Goal: Communication & Community: Answer question/provide support

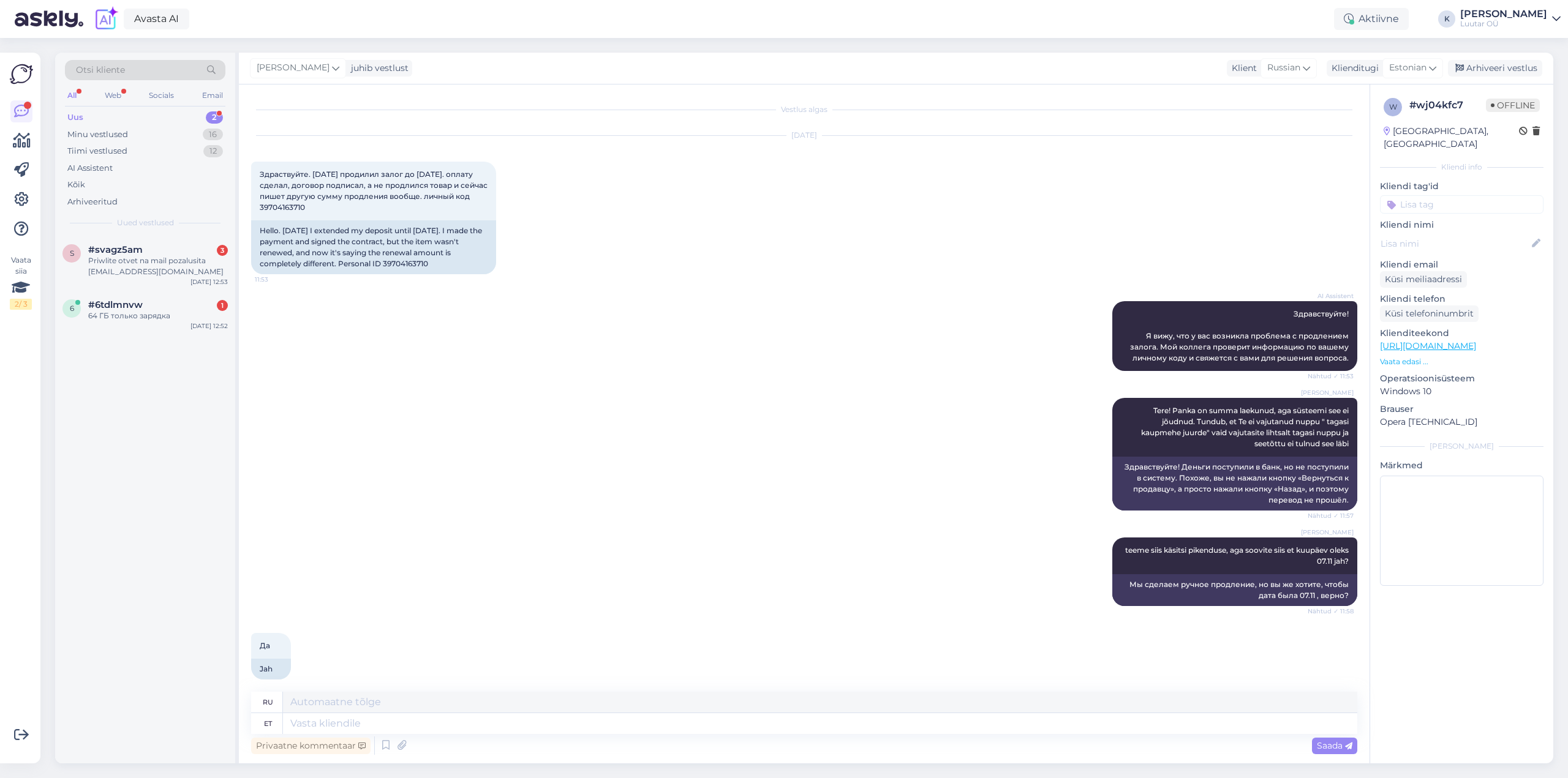
scroll to position [255, 0]
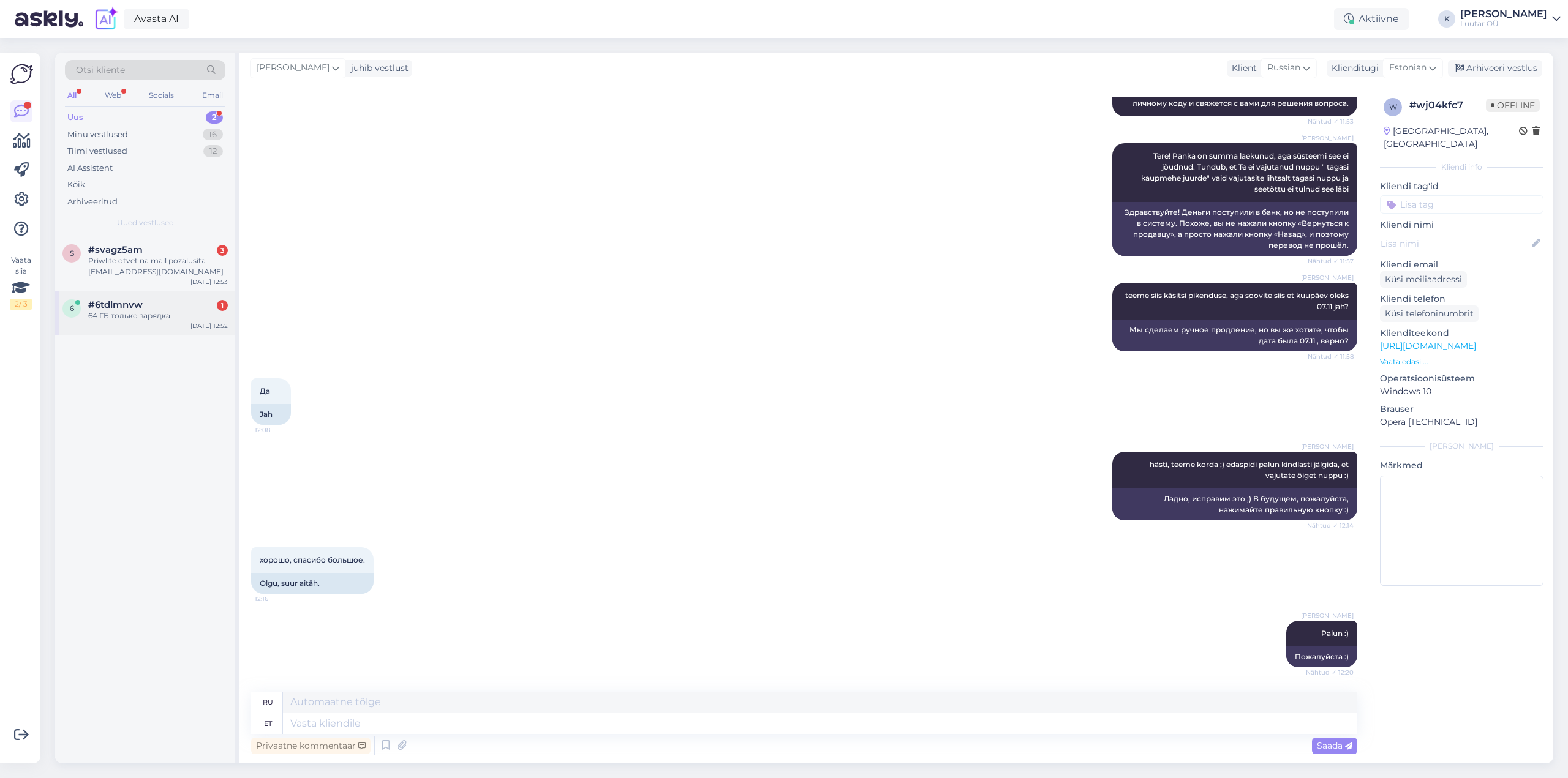
click at [135, 314] on div "64 ГБ только зарядка" at bounding box center [158, 315] width 140 height 11
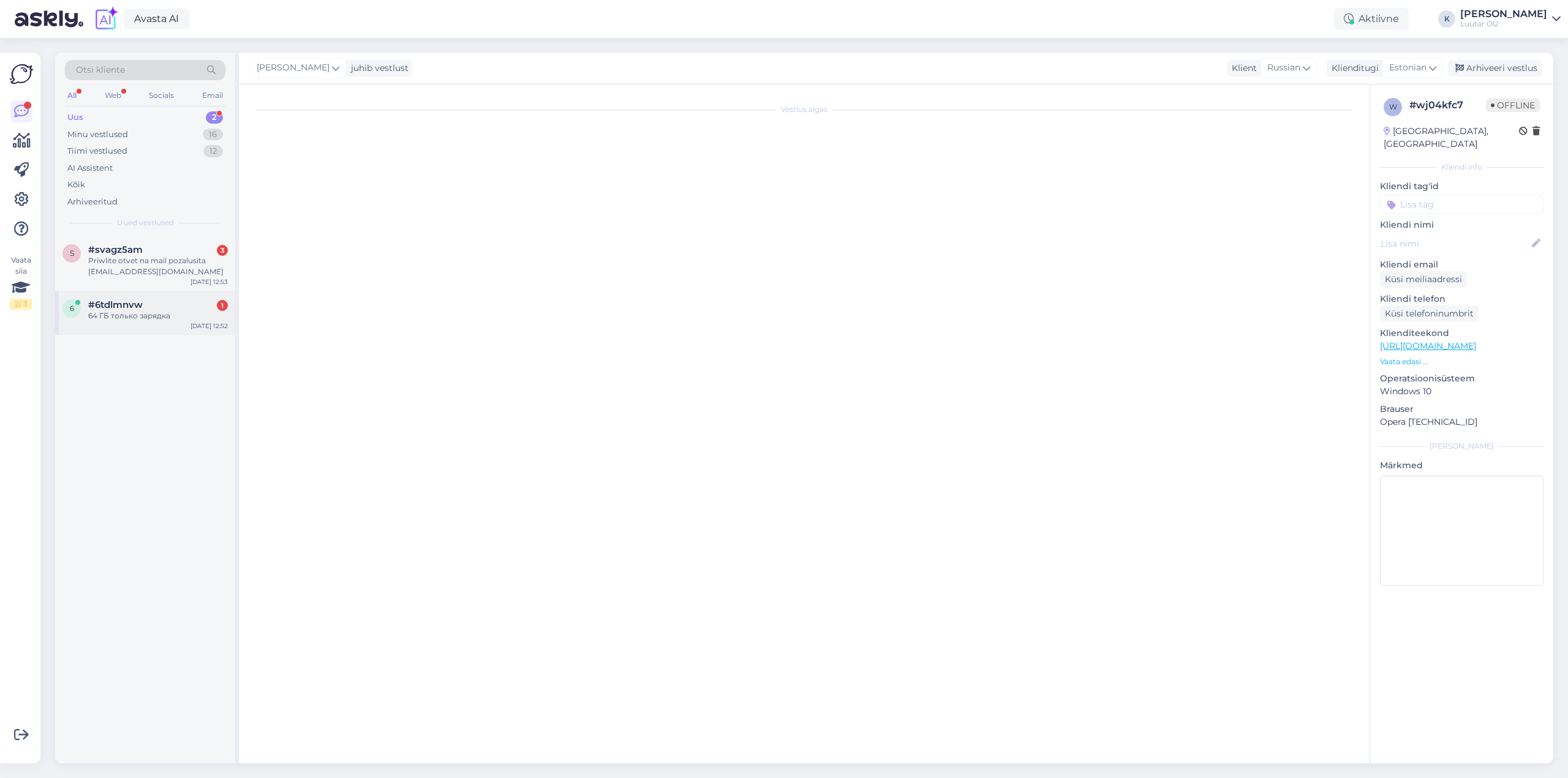
scroll to position [0, 0]
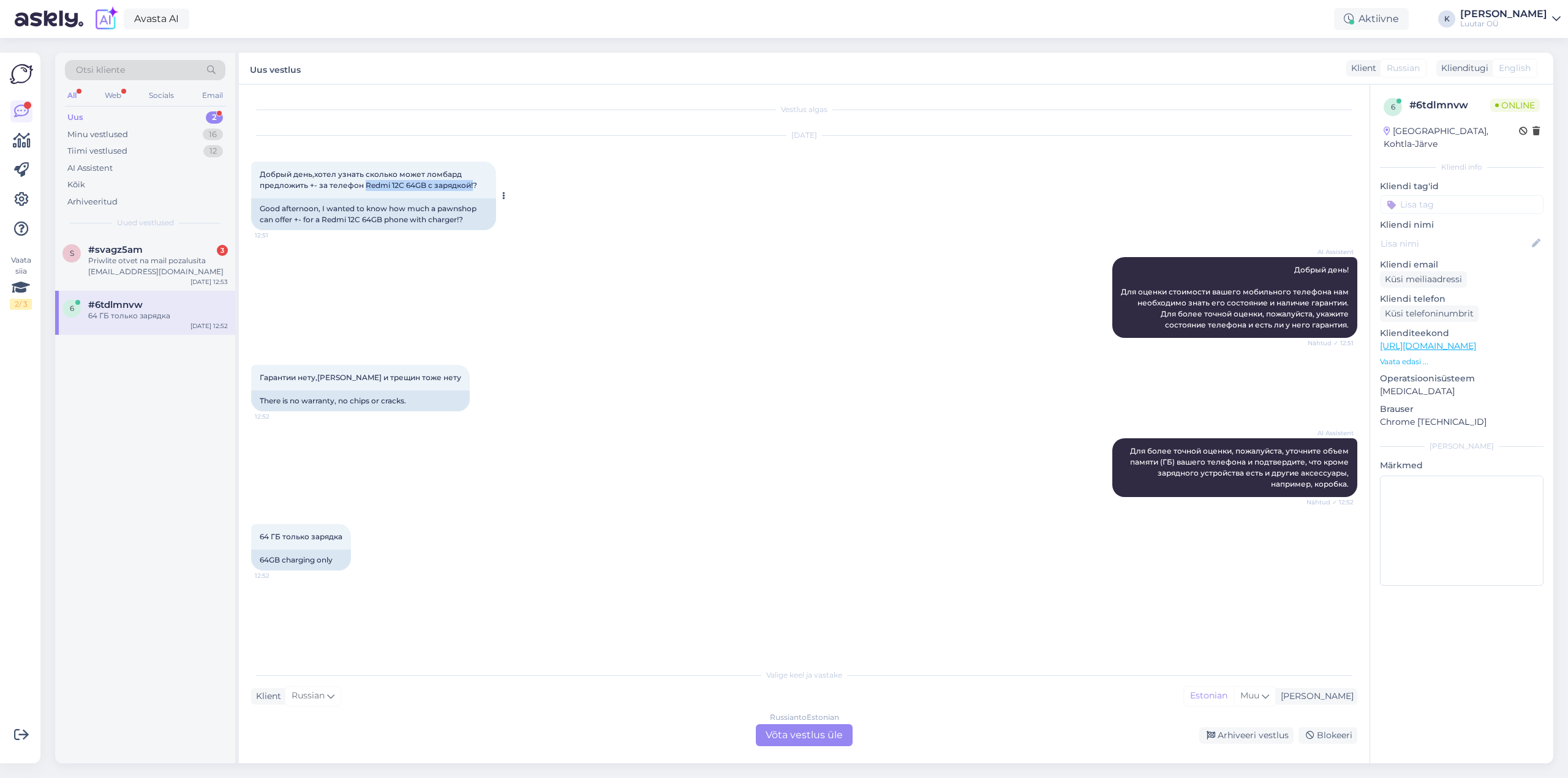
drag, startPoint x: 365, startPoint y: 181, endPoint x: 474, endPoint y: 185, distance: 109.1
click at [474, 185] on span "Добрый день,хотел узнать сколько может ломбард предложить +- за телефон Redmi 1…" at bounding box center [368, 180] width 218 height 20
copy span "Redmi 12C 64GB с зарядкой!"
click at [157, 265] on div "Priwlite otvet na mail pozalusita [EMAIL_ADDRESS][DOMAIN_NAME]" at bounding box center [158, 266] width 140 height 22
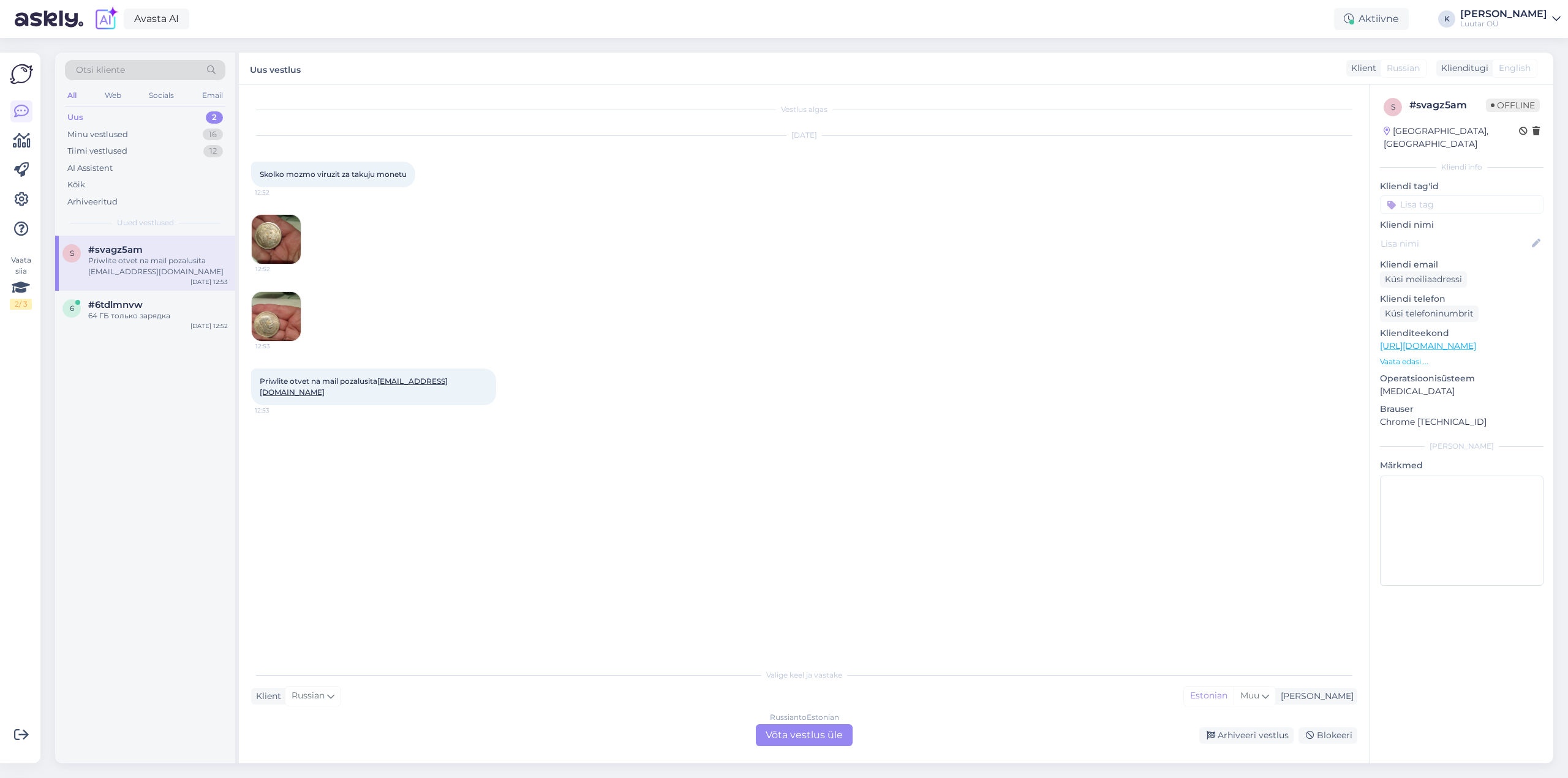
click at [290, 235] on img at bounding box center [276, 239] width 49 height 49
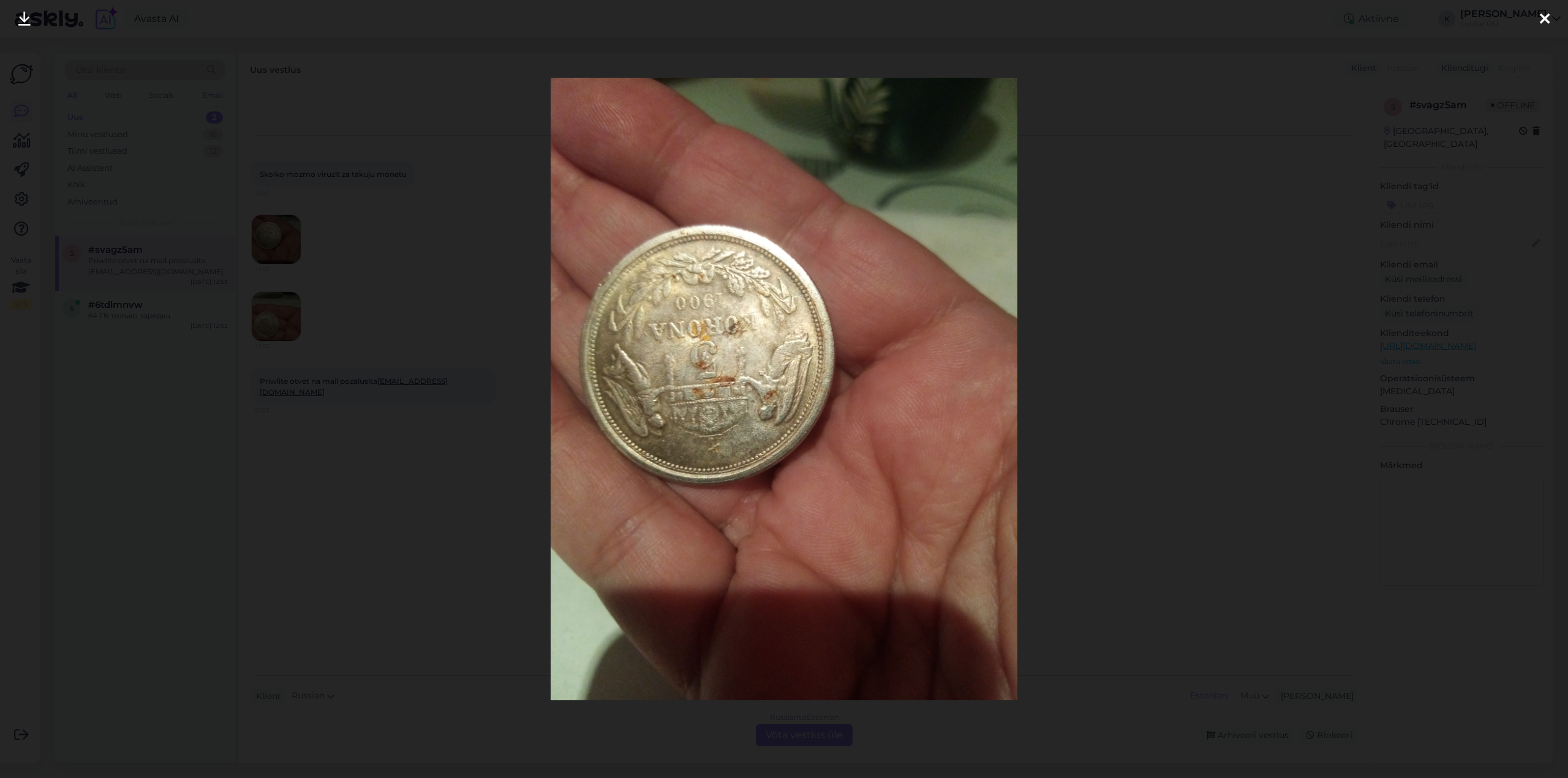
click at [1545, 12] on icon at bounding box center [1544, 19] width 10 height 16
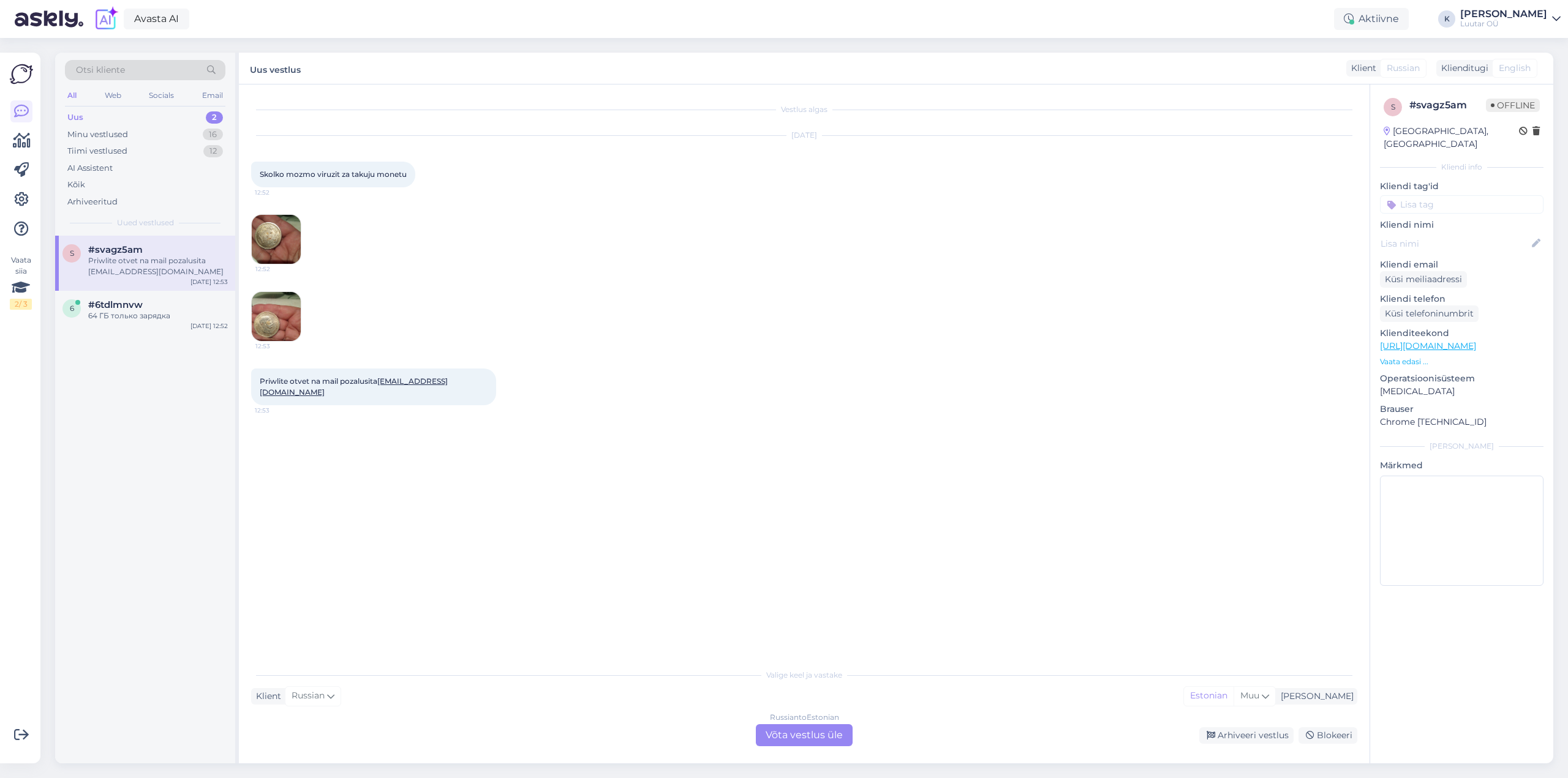
click at [274, 305] on img at bounding box center [276, 317] width 49 height 49
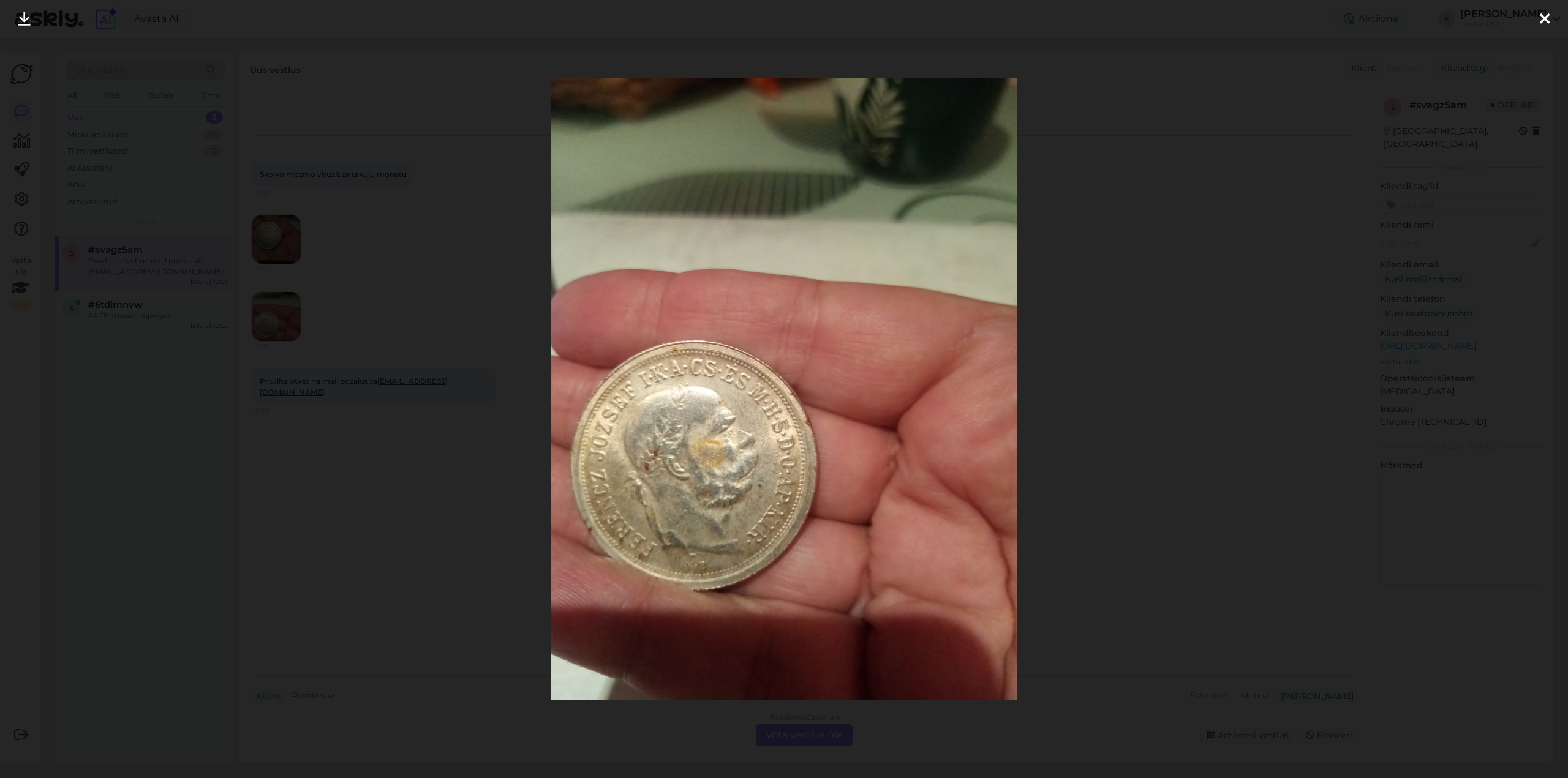
click at [1551, 11] on div at bounding box center [1545, 19] width 24 height 38
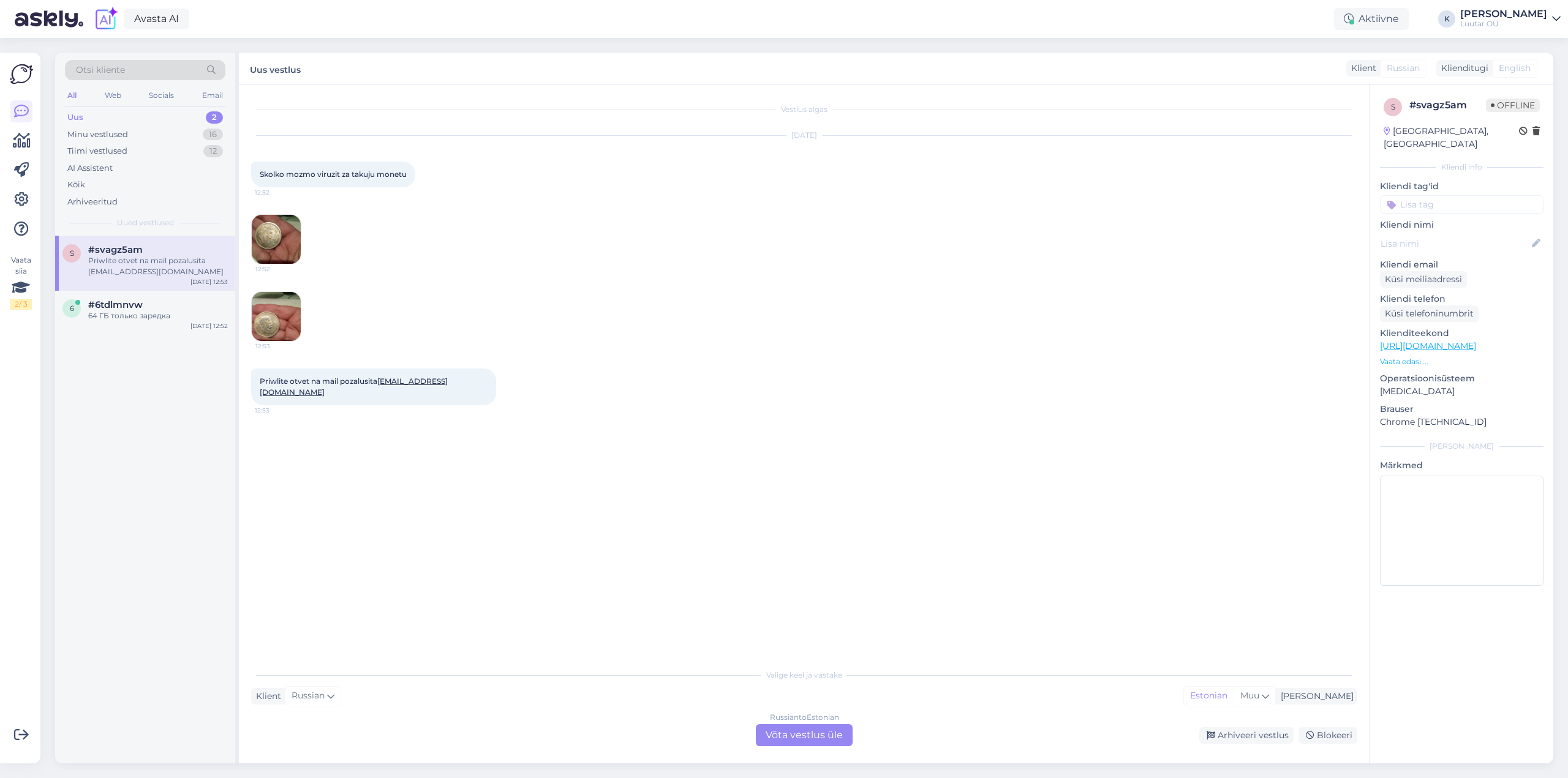
click at [805, 733] on div "Russian to Estonian Võta vestlus üle" at bounding box center [804, 735] width 97 height 22
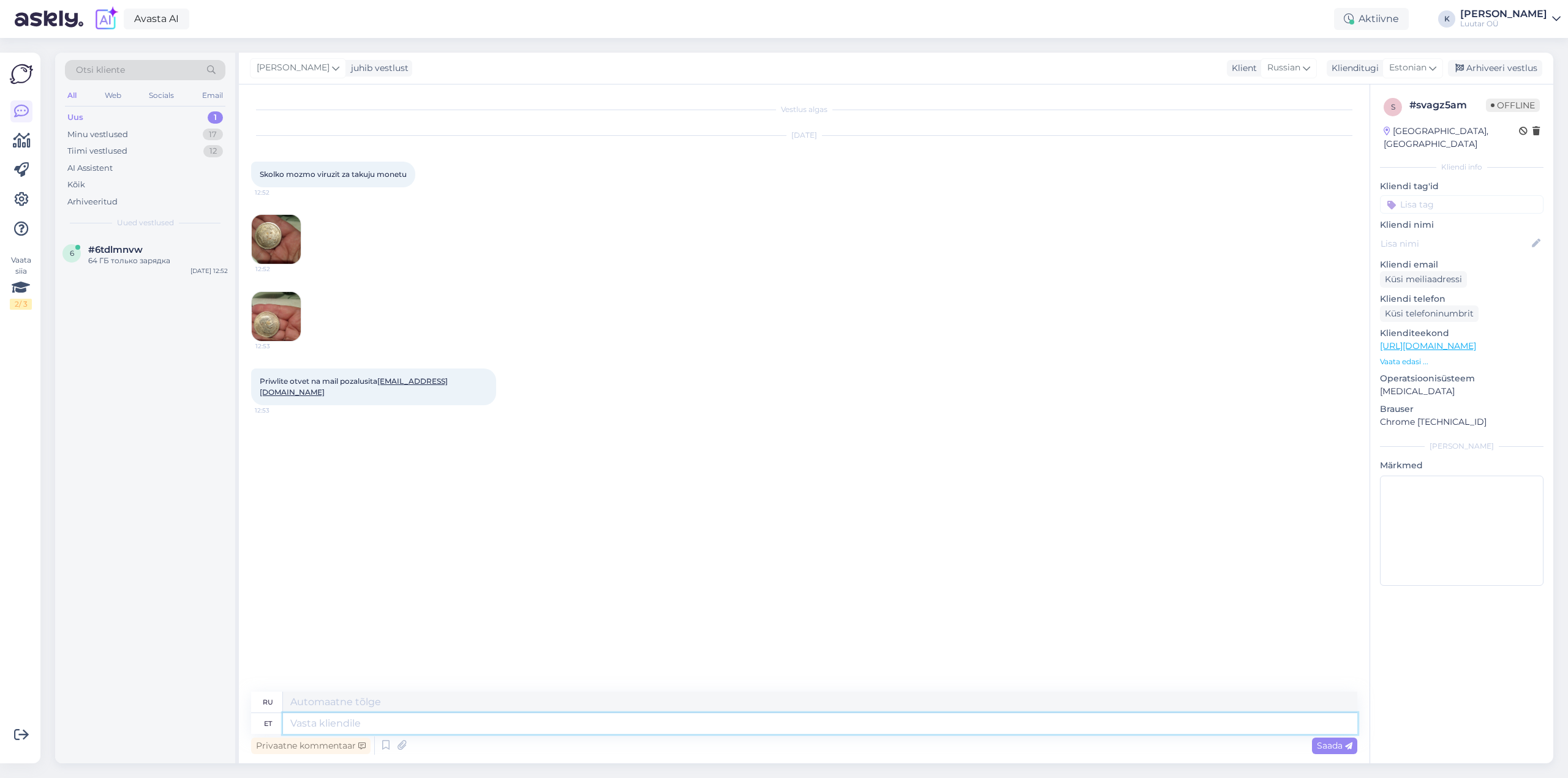
click at [565, 731] on textarea at bounding box center [820, 724] width 1074 height 21
type textarea "Tere!"
type textarea "Привет!"
type textarea "Tere! Kui s"
type textarea "Привет! Если"
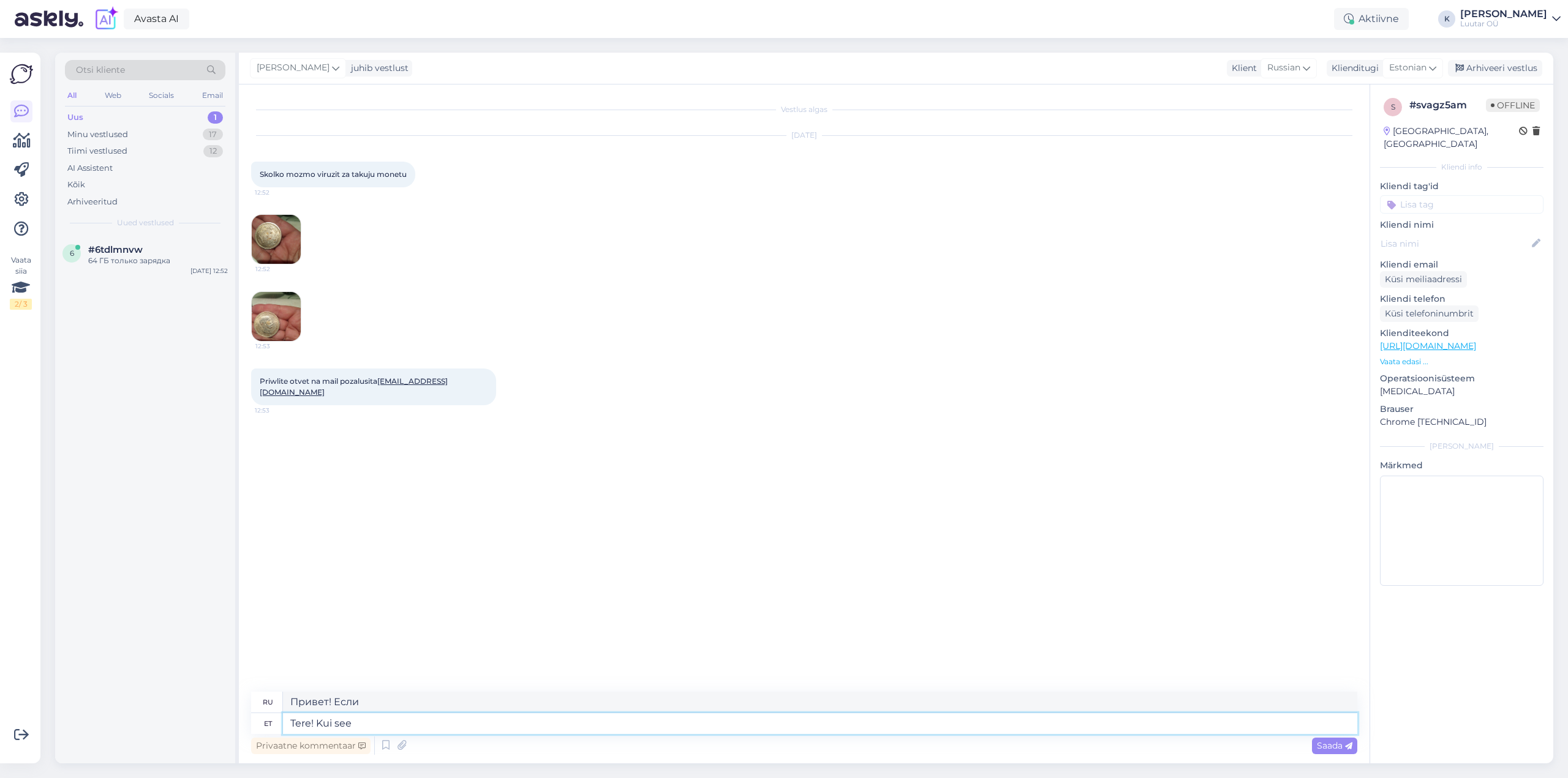
type textarea "Tere! Kui see o"
type textarea "Привет! Если это"
type textarea "Tere! Kui see on hõbe s"
type textarea "Привет! Если это серебро"
type textarea "Tere! Kui see on hõbe siis"
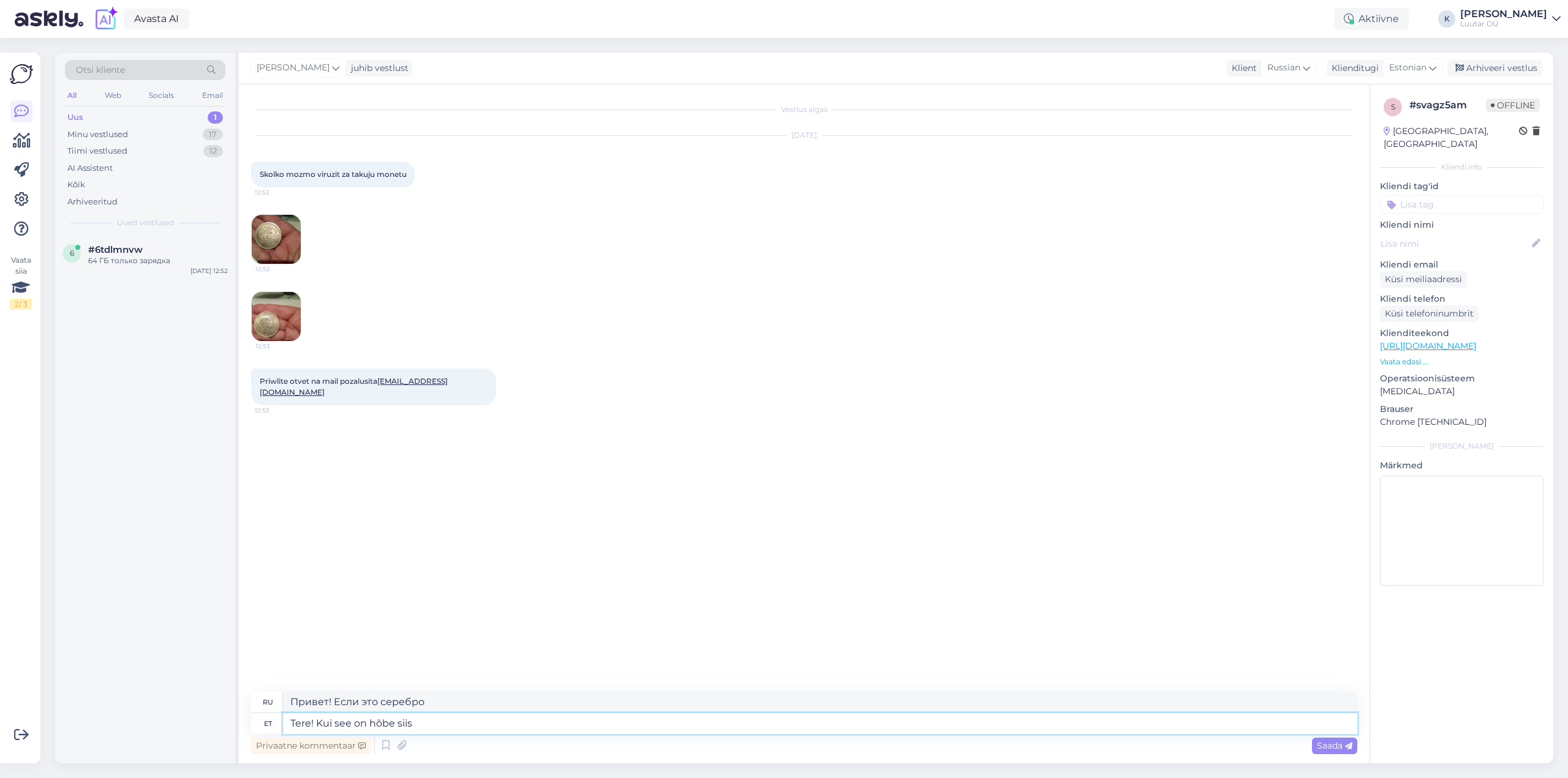
type textarea "Привет! Если это серебро, то"
type textarea "Tere! Kui see on hõbe siis võtame s"
type textarea "Привет! Если серебро, то берём."
type textarea "Tere! Kui see on hõbe siis võtame seda vastu h"
type textarea "Здравствуйте! Если это серебро, мы его примем."
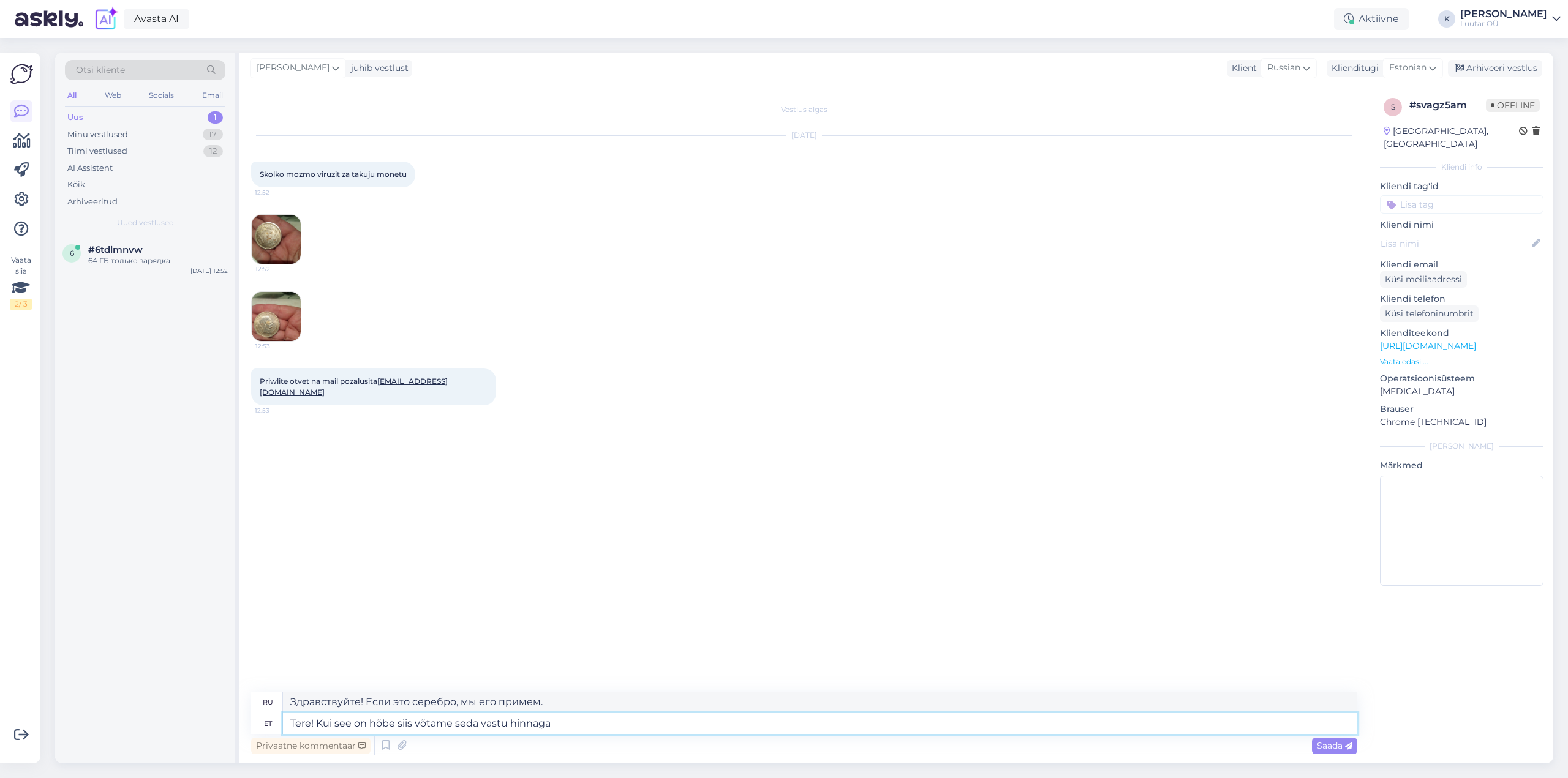
type textarea "Tere! Kui see on hõbe siis võtame seda vastu hinnaga 0"
type textarea "Здравствуйте! Если это серебро, мы примем его по цене."
type textarea "Tere! Kui see on hõbe siis võtame seda vastu hinnaga 0,7"
type textarea "Здравствуйте! Если это серебро, мы примем его по цене 0,7."
type textarea "Tere! Kui see on hõbe siis võtame seda vastu hinnaga 0,7€"
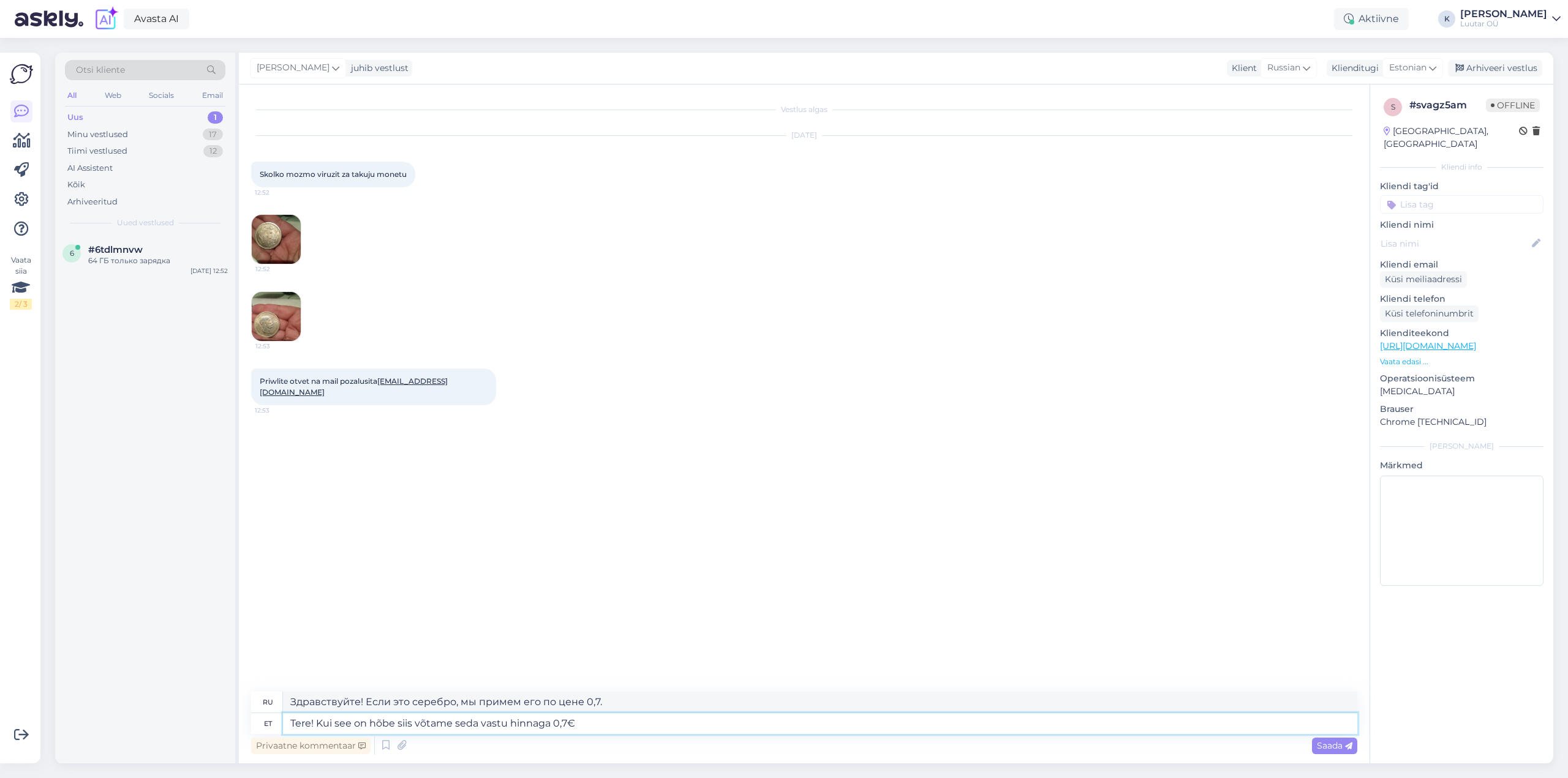
type textarea "Здравствуйте! Если это серебро, мы примем его за 0,7 евро."
type textarea "Tere! Kui see on hõbe siis võtame seda vastu hinnaga 0,7€/g"
type textarea "Здравствуйте! Если это серебро, мы примем его по цене 0,7 евро/г."
type textarea "Tere! Kui see on hõbe siis võtame seda vastu hinnaga 0,7€/g"
click at [1338, 744] on span "Saada" at bounding box center [1335, 745] width 36 height 11
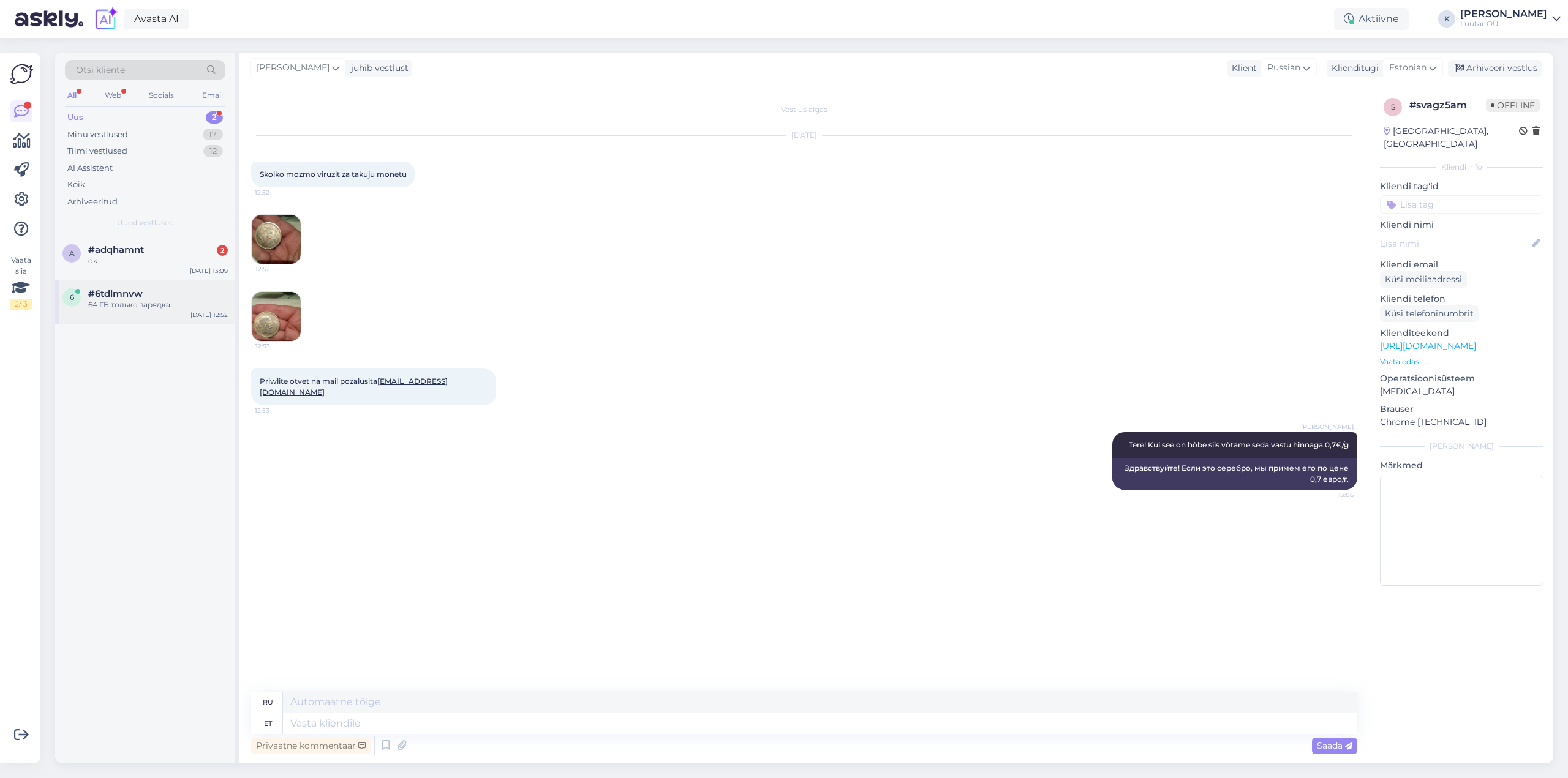
click at [103, 299] on div "64 ГБ только зарядка" at bounding box center [158, 304] width 140 height 11
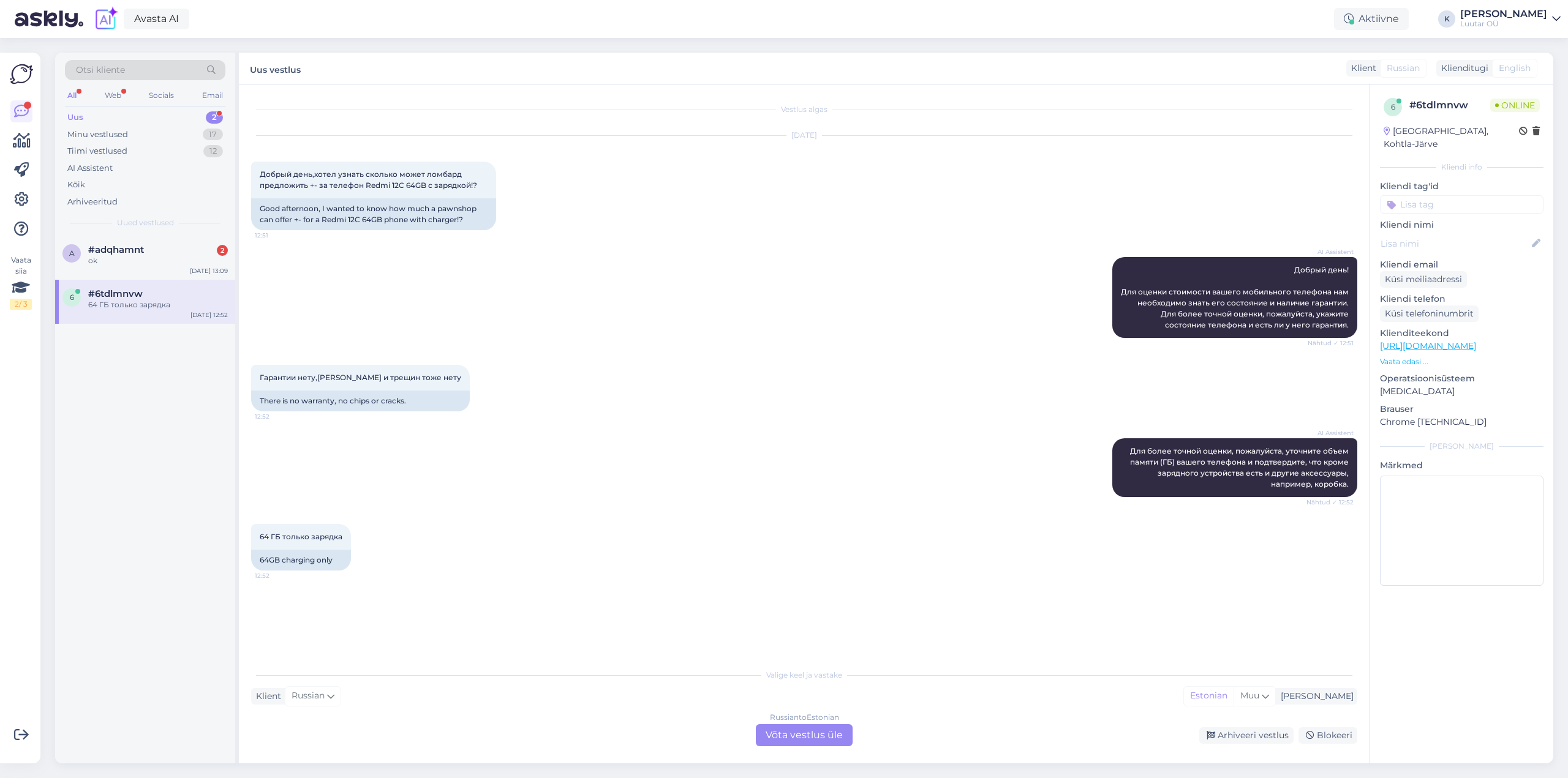
click at [792, 744] on div "Russian to Estonian Võta vestlus üle" at bounding box center [804, 735] width 97 height 22
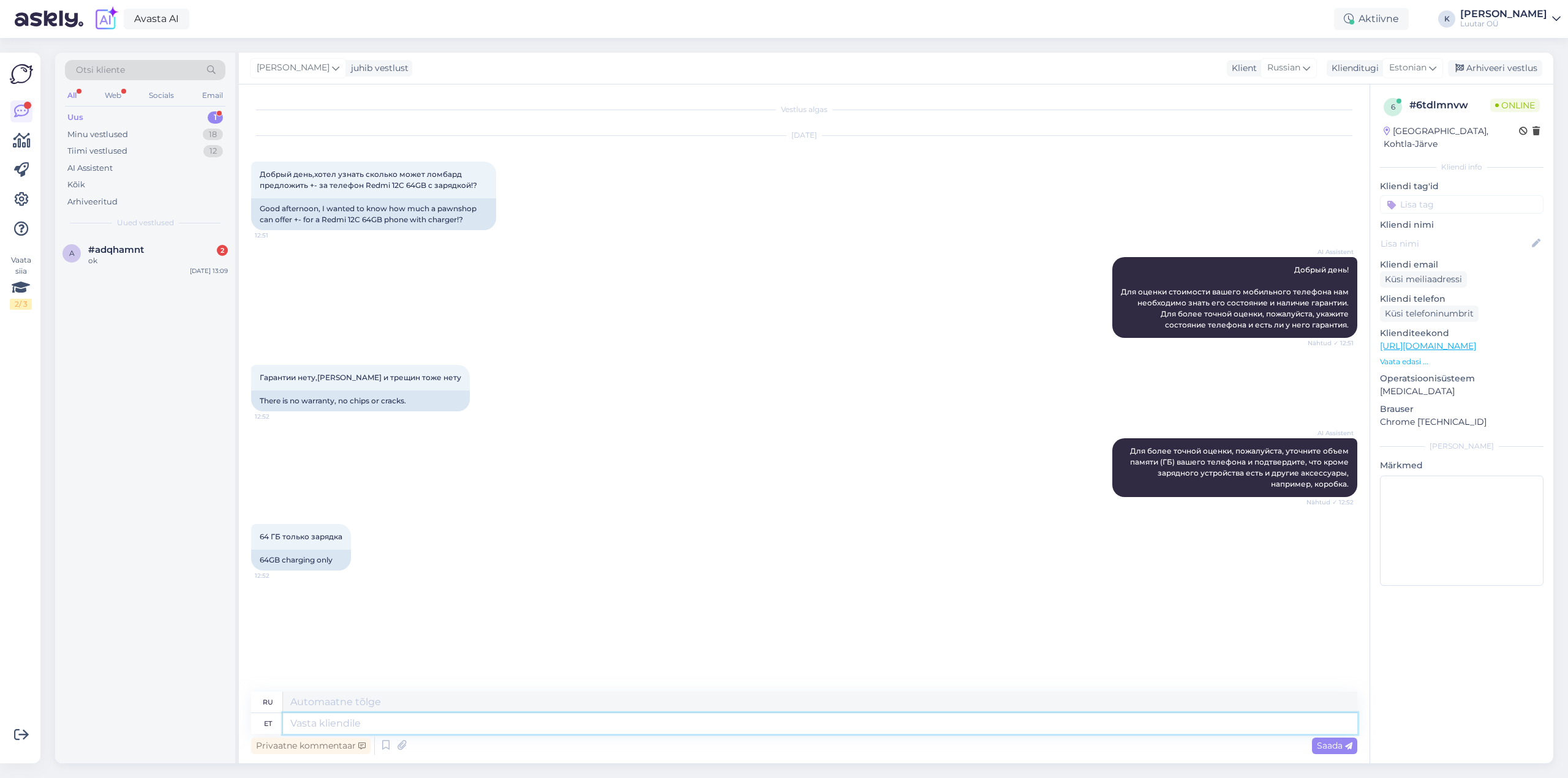
click at [484, 729] on textarea at bounding box center [820, 724] width 1074 height 21
type textarea "Tere!"
type textarea "Привет!"
type textarea "Tere! Saame p"
type textarea "Привет! Мы можем"
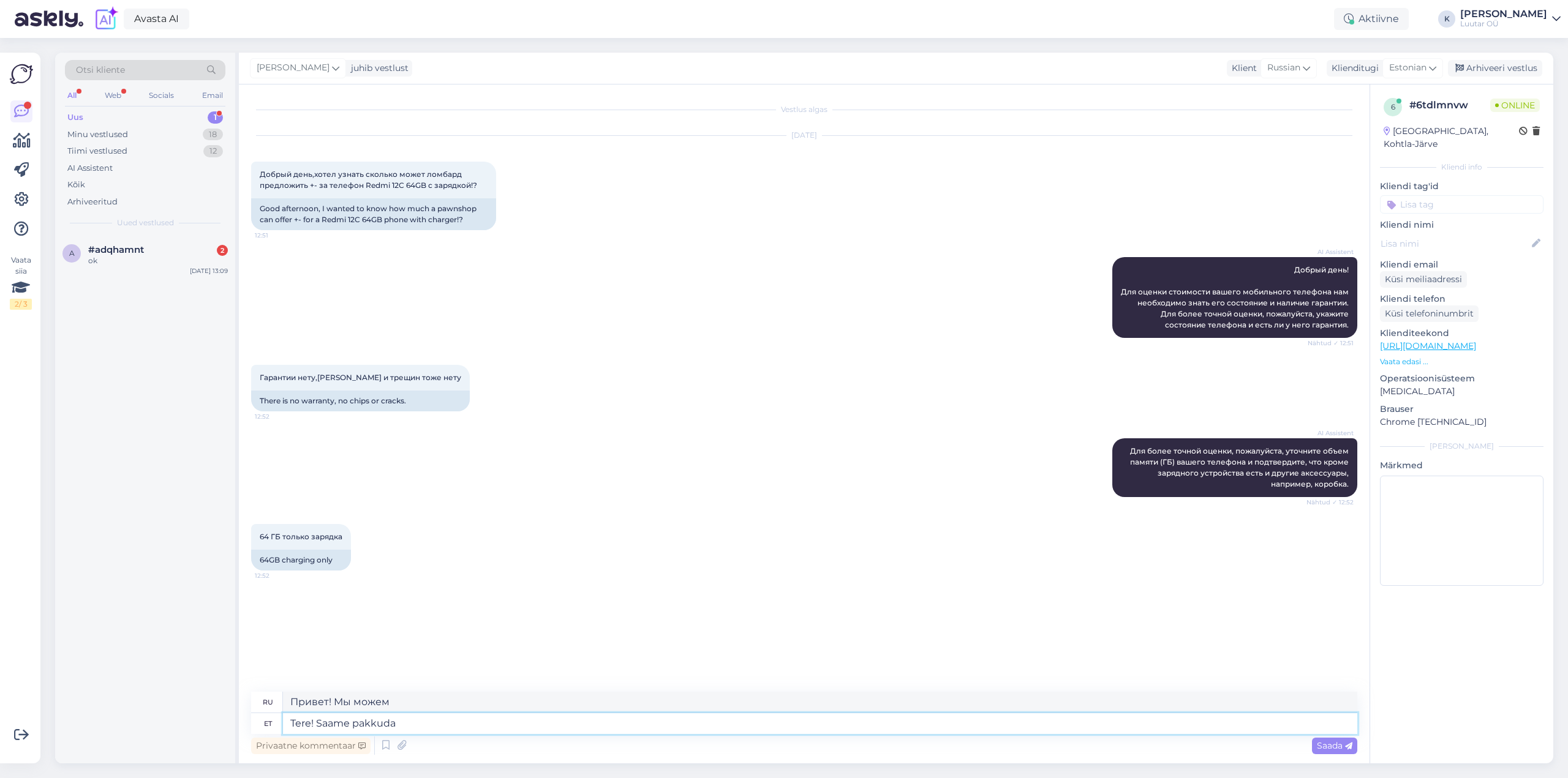
type textarea "Tere! Saame pakkuda"
type textarea "Здравствуйте! Мы можем предложить"
type textarea "Tere! Saame pakkuda kuni"
type textarea "Здравствуйте! Мы можем предложить до"
type textarea "Tere! Saame pakkuda kuni 25€"
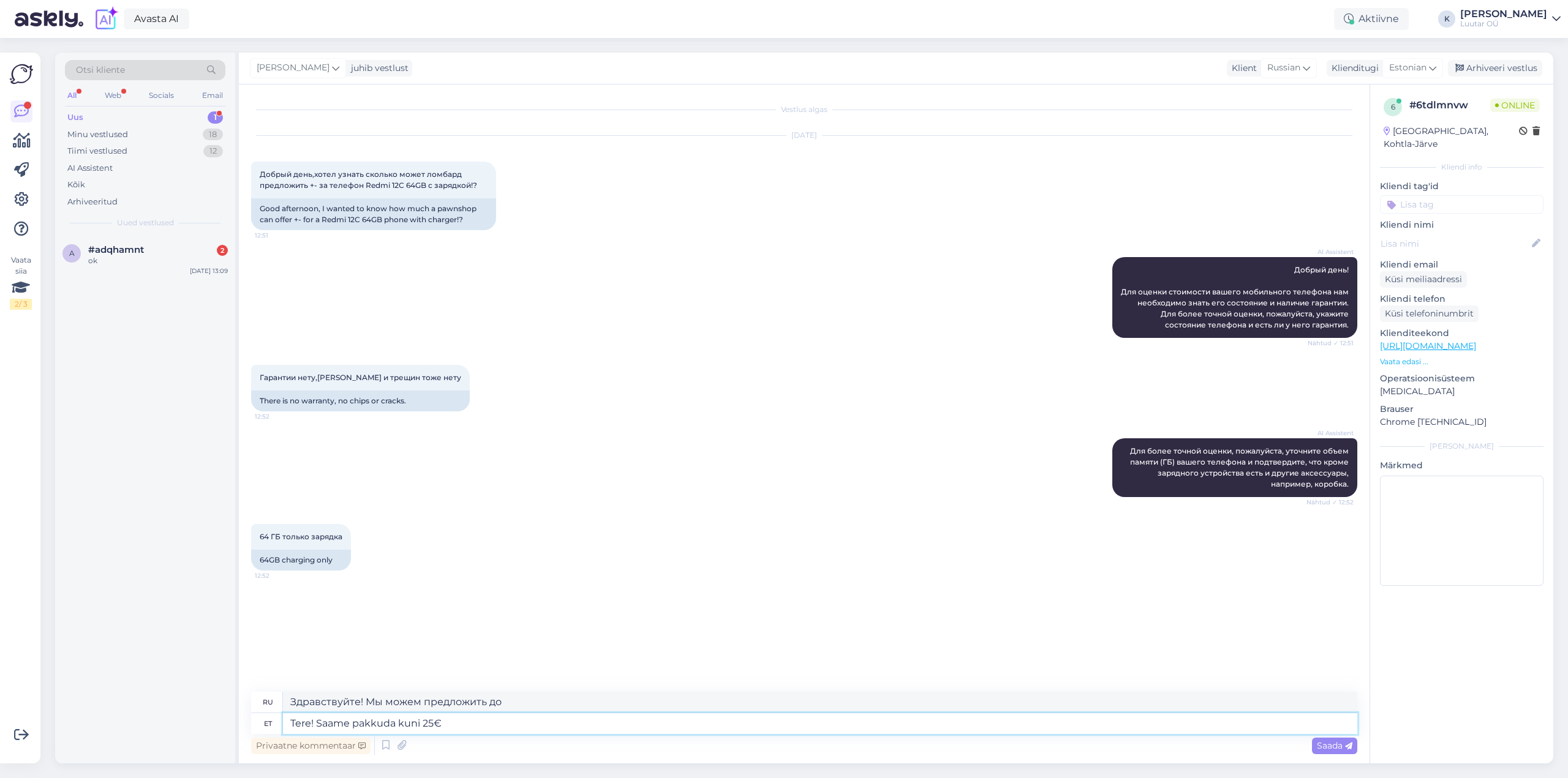
type textarea "Здравствуйте! Мы можем предложить до 25 евро."
type textarea "Tere! Saame pakkuda kuni 25€"
click at [1337, 747] on span "Saada" at bounding box center [1335, 745] width 36 height 11
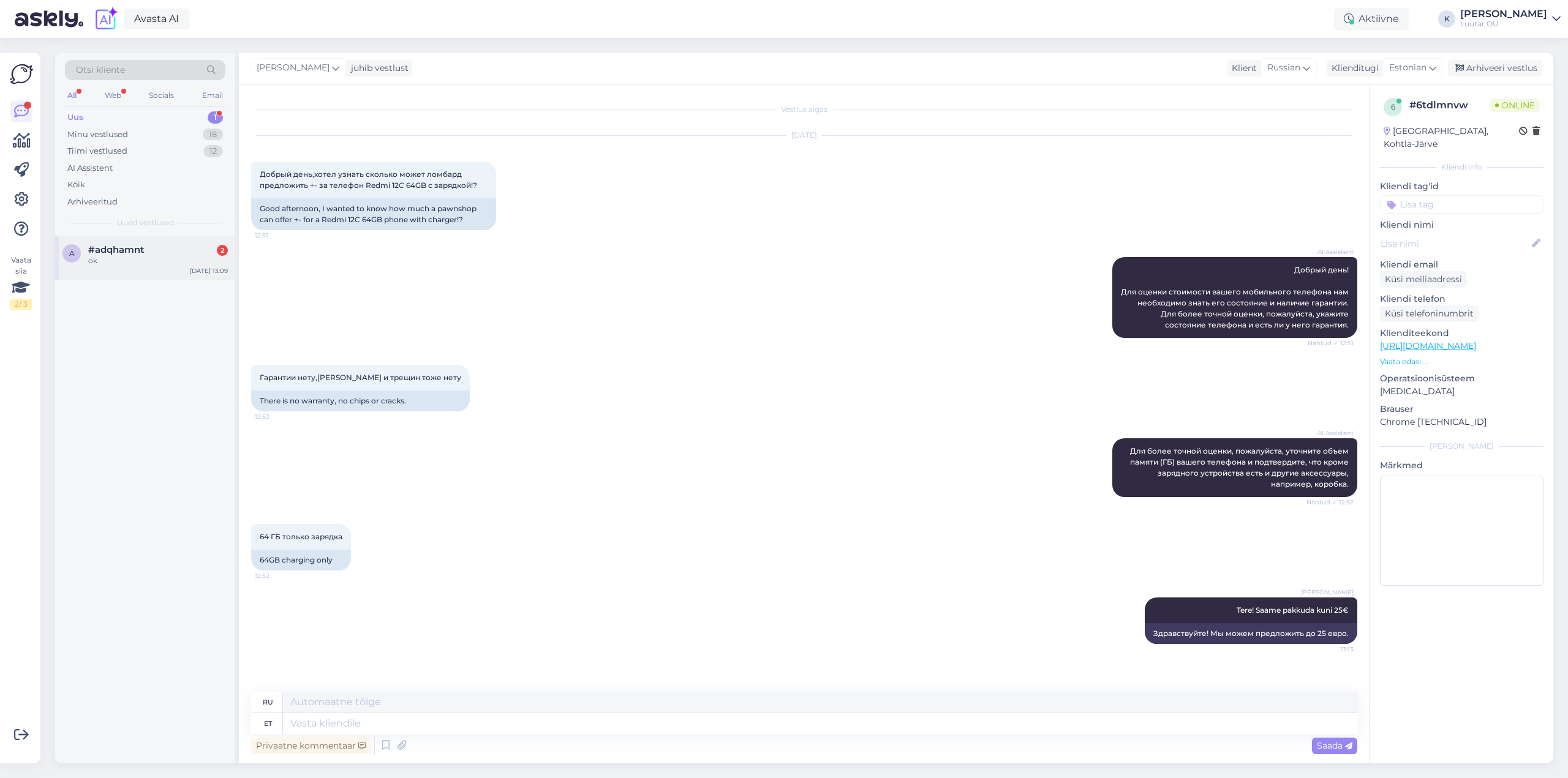
click at [118, 253] on span "#adqhamnt" at bounding box center [116, 250] width 56 height 11
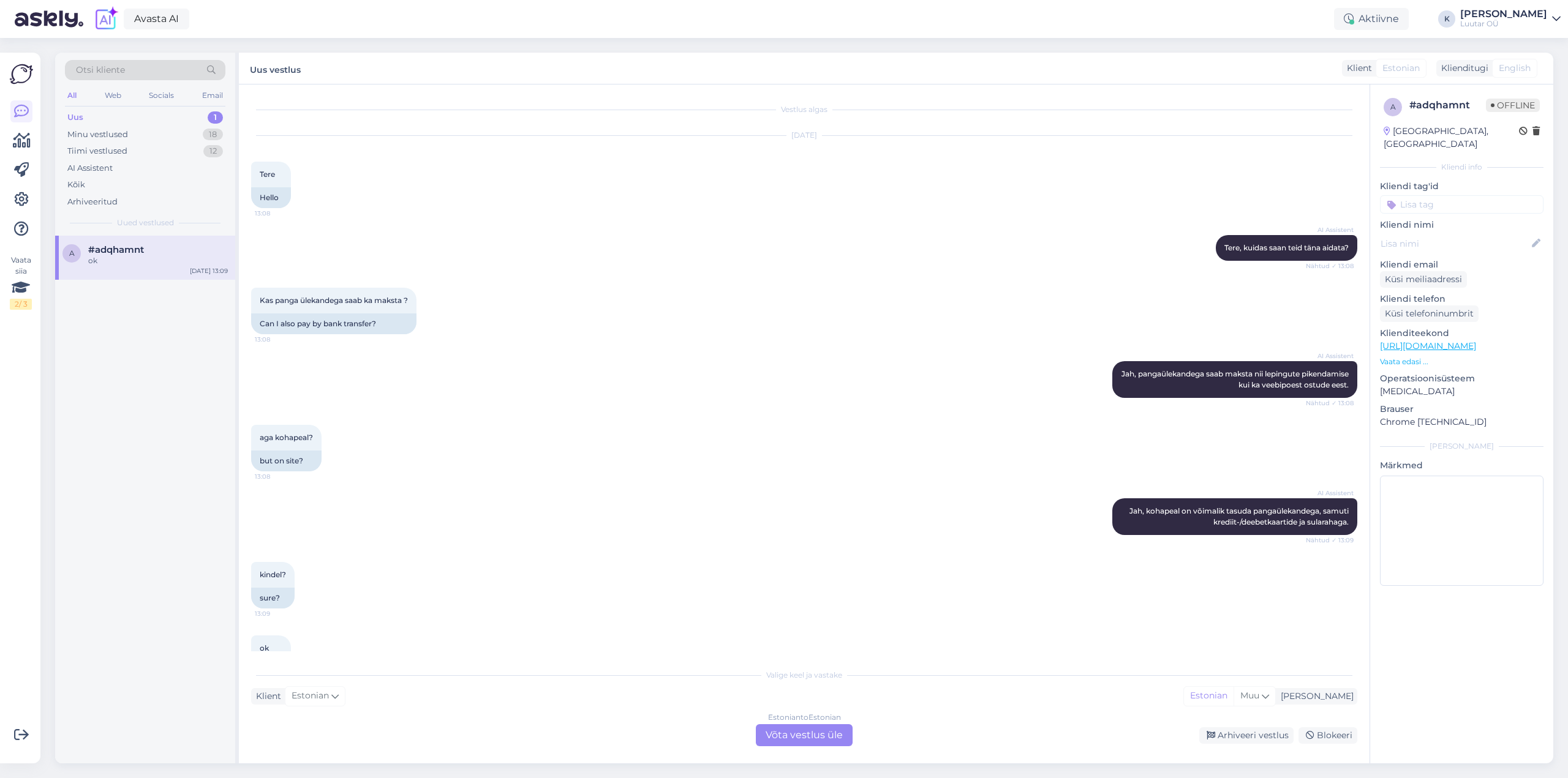
scroll to position [44, 0]
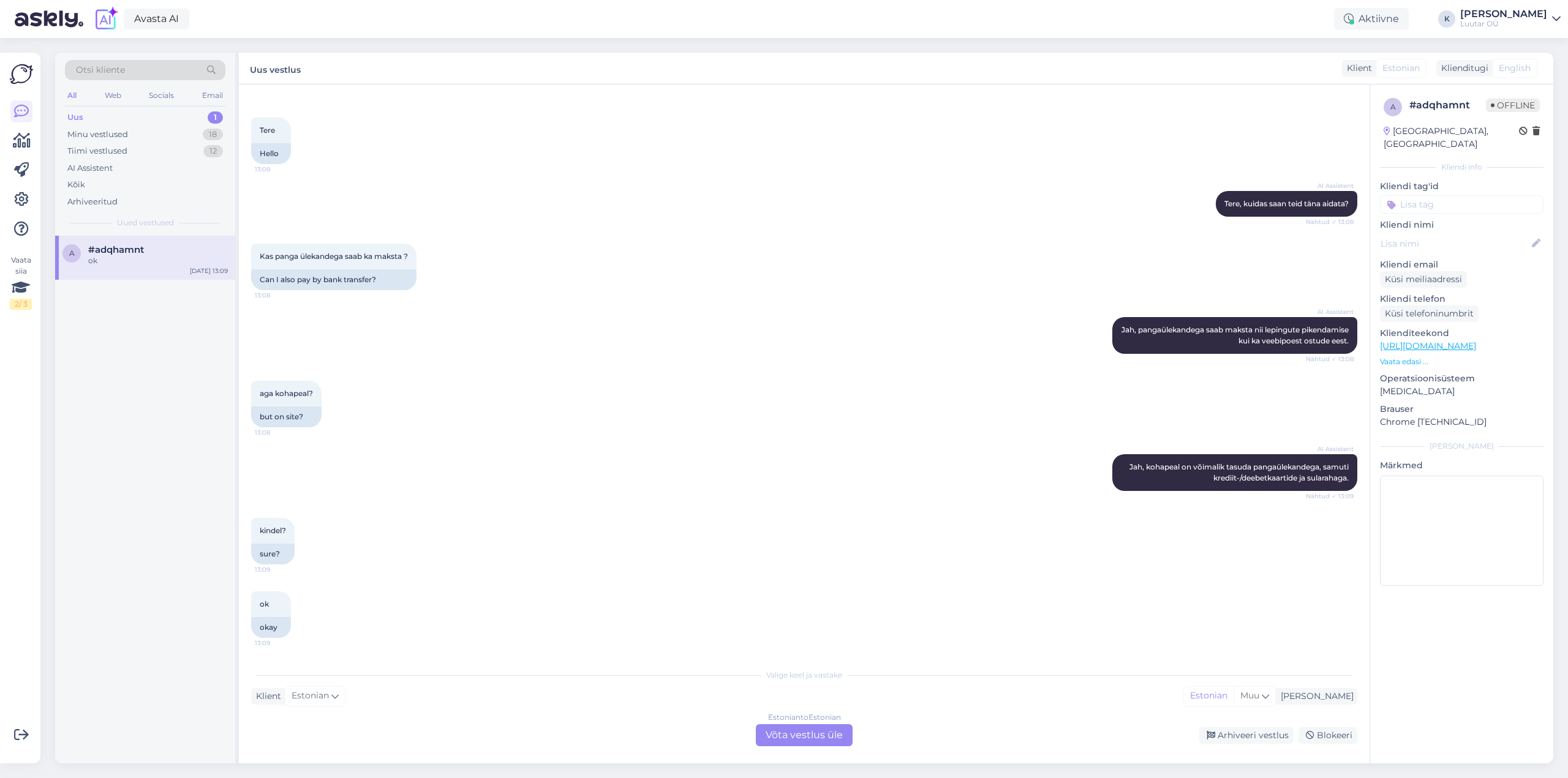
click at [804, 732] on div "Estonian to Estonian Võta vestlus üle" at bounding box center [804, 735] width 97 height 22
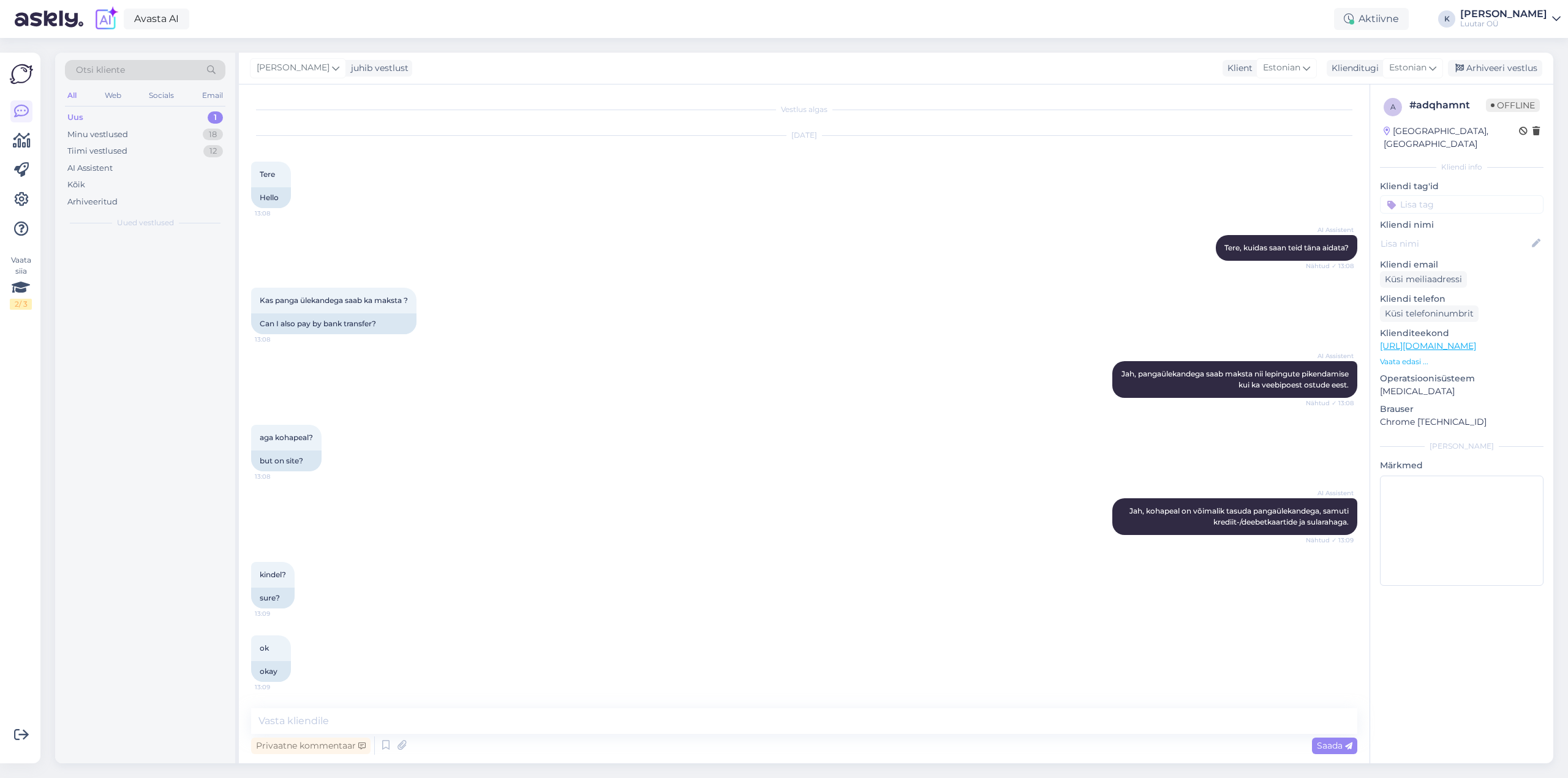
scroll to position [0, 0]
click at [594, 721] on textarea at bounding box center [804, 721] width 1106 height 26
type textarea "Tere!"
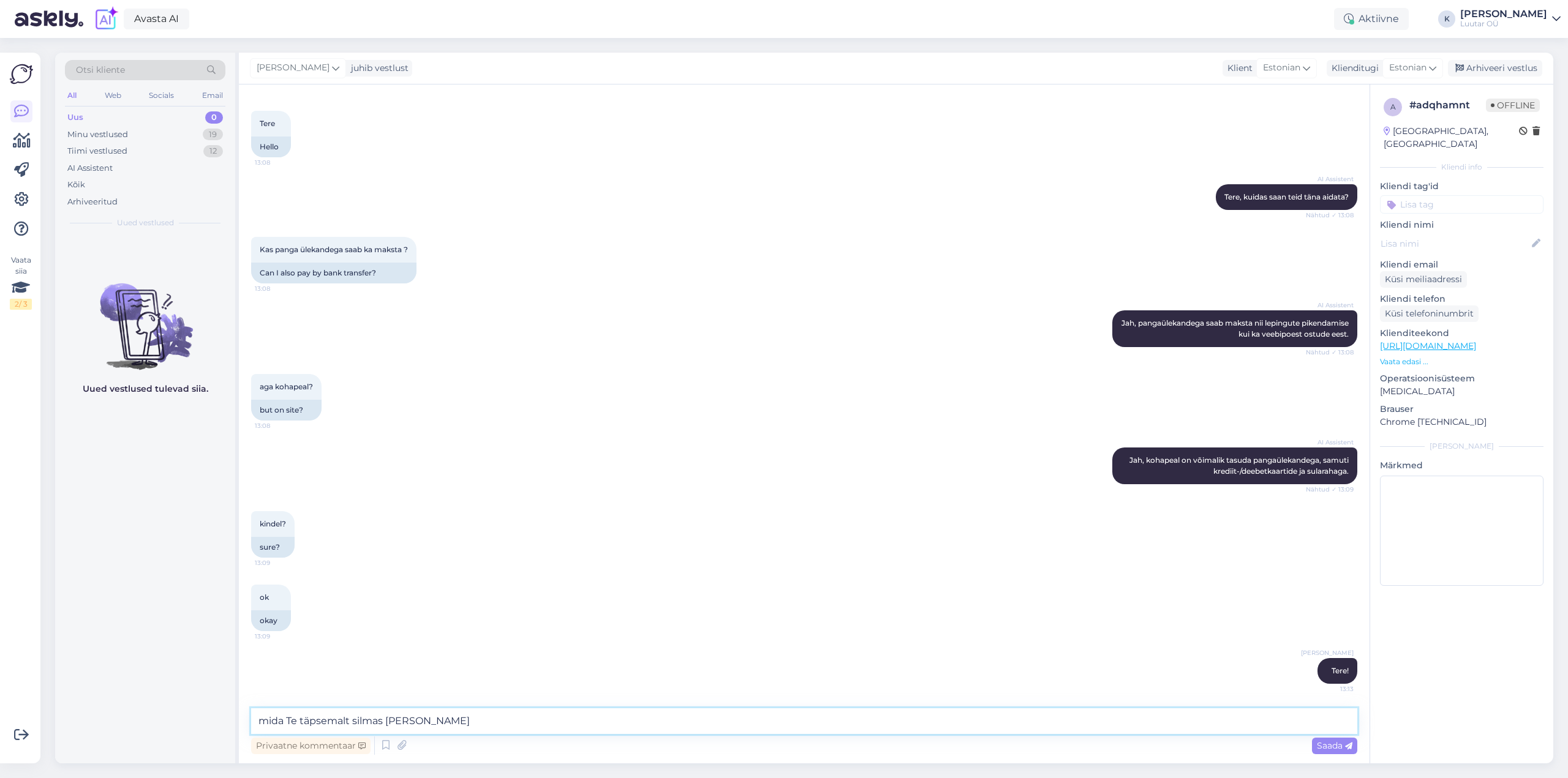
type textarea "mida Te täpsemalt silmas [PERSON_NAME]?"
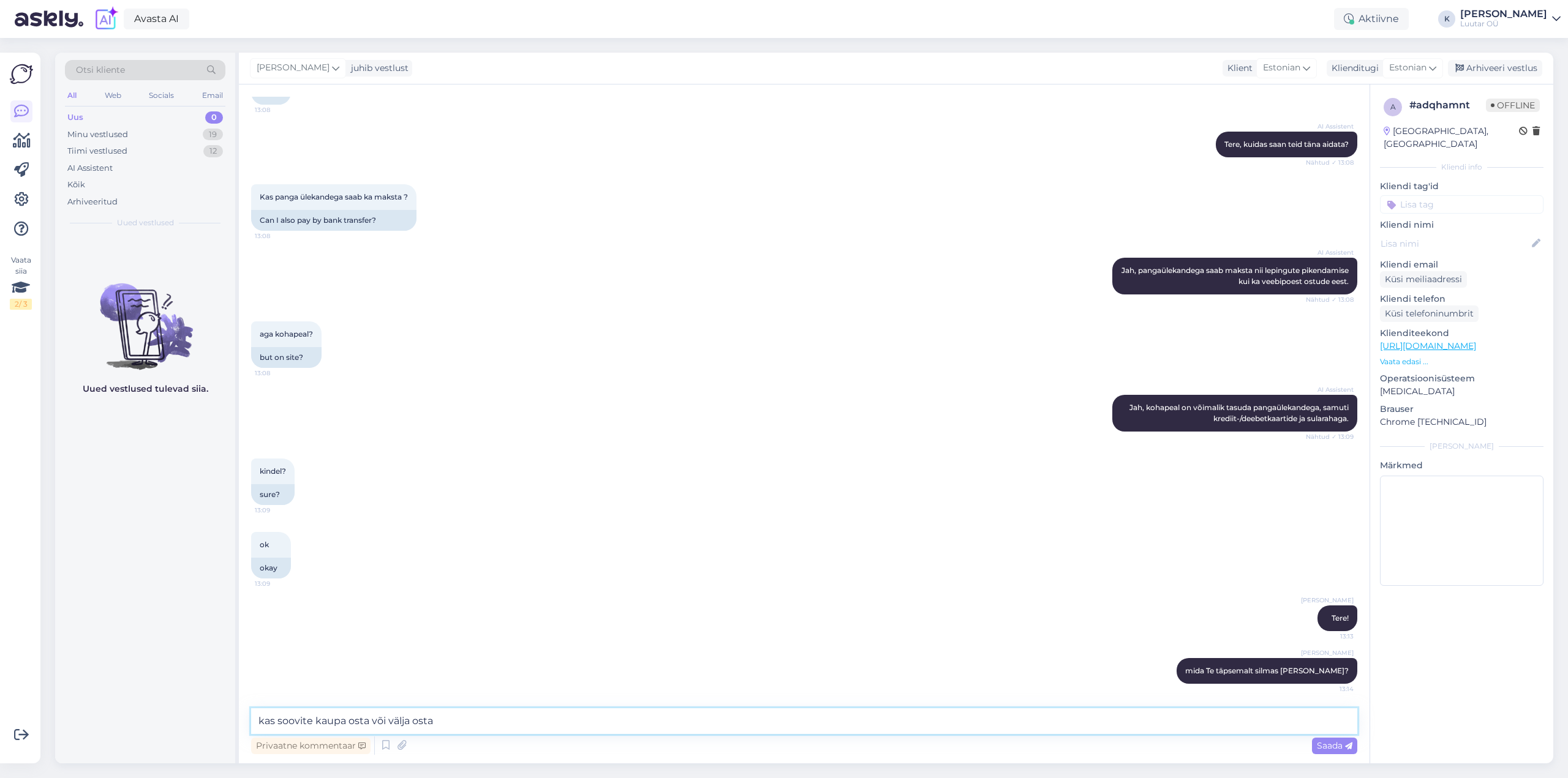
type textarea "kas soovite kaupa osta või välja osta?"
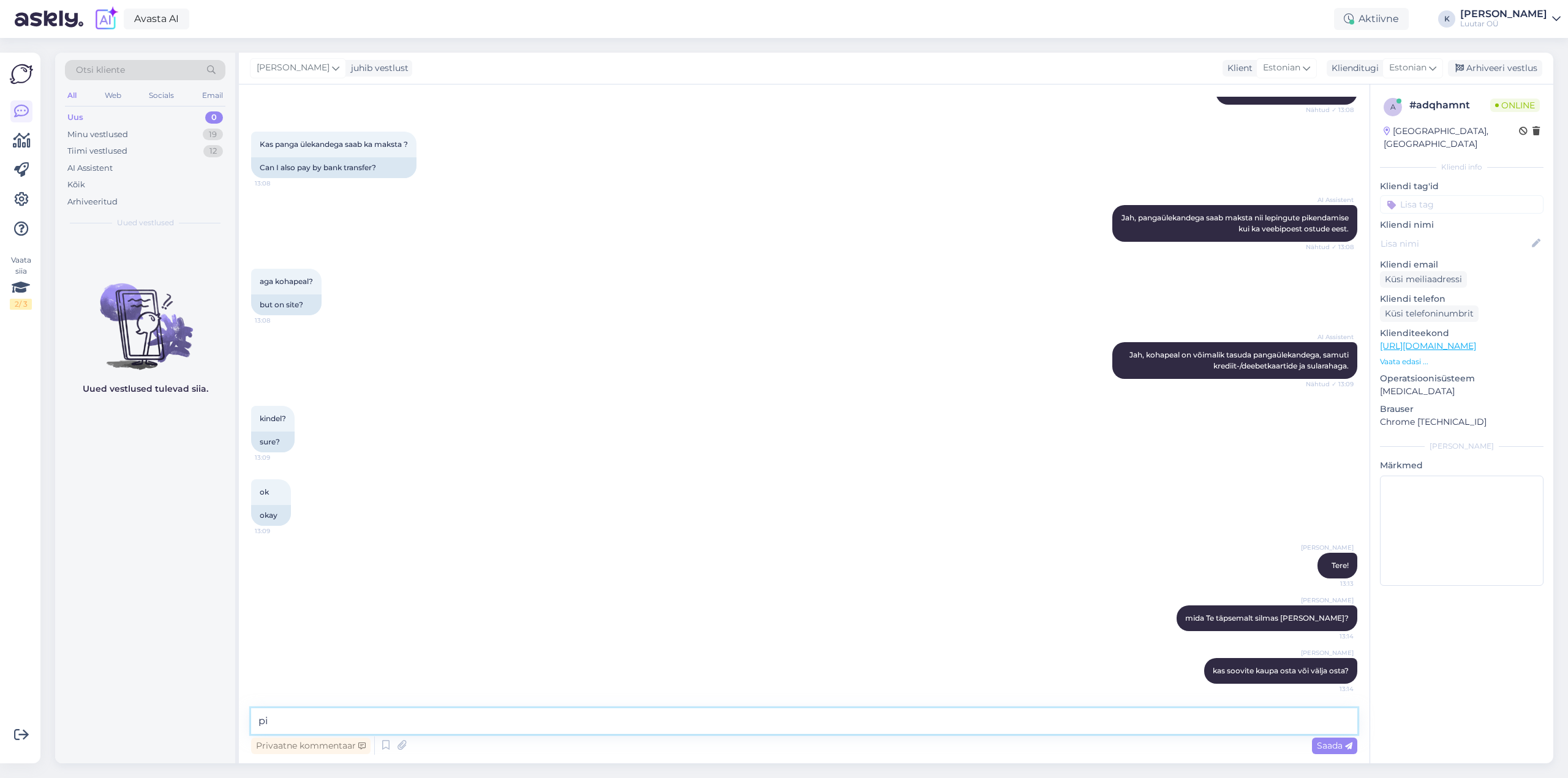
type textarea "p"
